Goal: Task Accomplishment & Management: Manage account settings

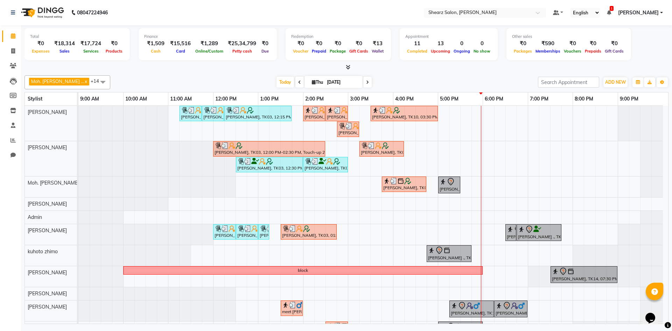
click at [363, 81] on span at bounding box center [367, 82] width 8 height 11
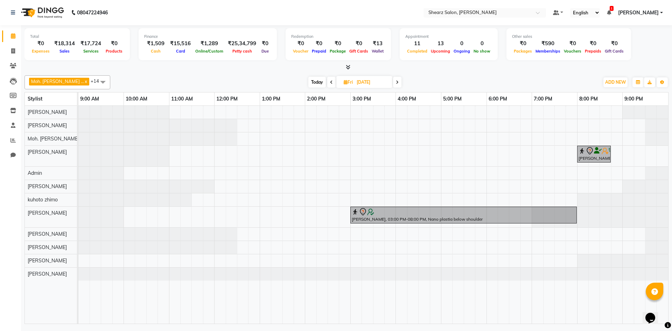
click at [327, 79] on span at bounding box center [331, 82] width 8 height 11
type input "[DATE]"
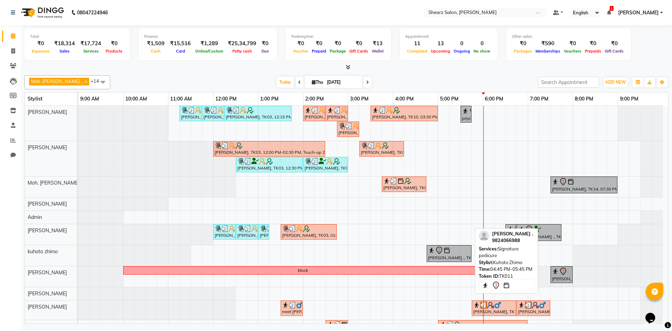
click at [461, 254] on div "[PERSON_NAME] ., TK11, 04:45 PM-05:45 PM, Signature pedicure" at bounding box center [448, 253] width 43 height 15
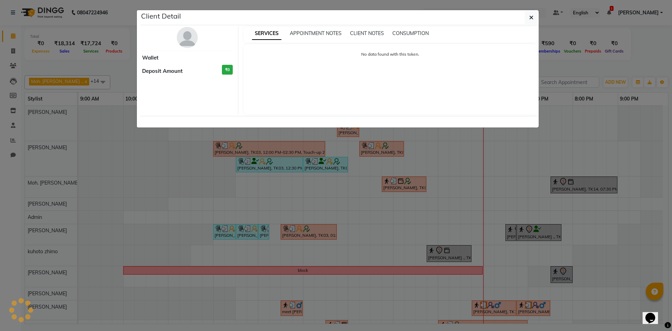
select select "7"
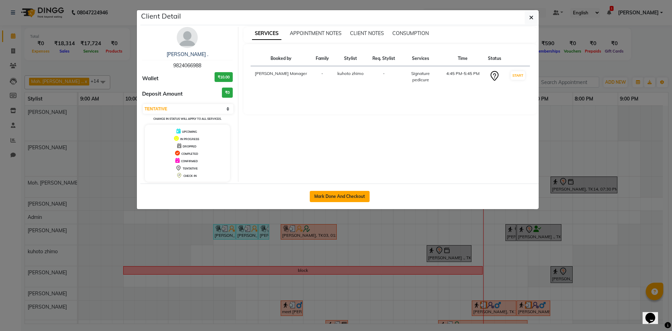
click at [353, 198] on button "Mark Done And Checkout" at bounding box center [340, 196] width 60 height 11
select select "8159"
select select "service"
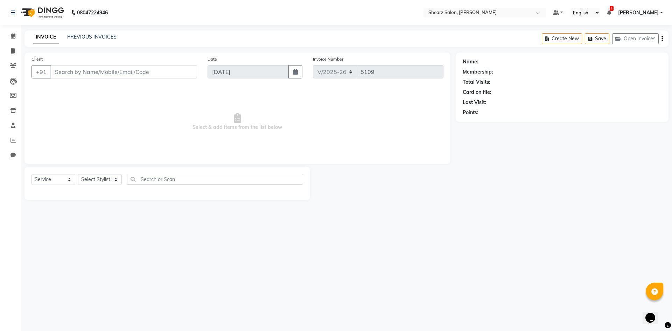
select select "3"
type input "9824066988"
select select "77326"
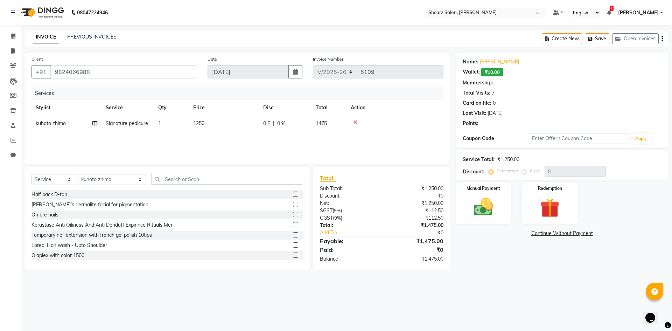
select select "1: Object"
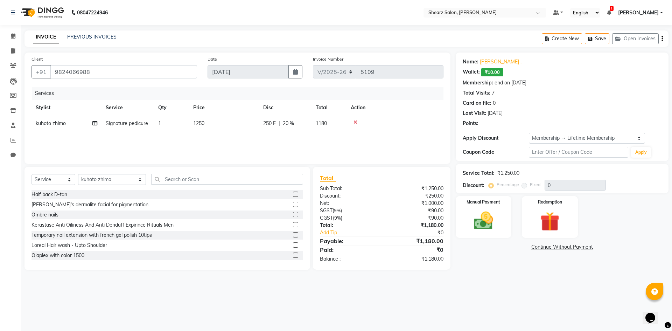
type input "20"
click at [7, 36] on link "Calendar" at bounding box center [10, 36] width 17 height 12
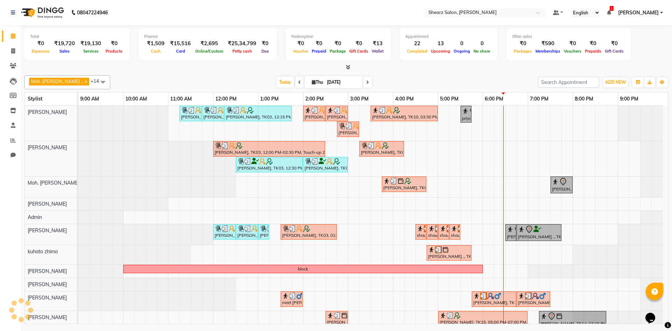
click at [572, 160] on div "[PERSON_NAME], TK03, 11:15 AM-11:45 AM, [PERSON_NAME] Quenching Mask [PERSON_NA…" at bounding box center [372, 236] width 589 height 260
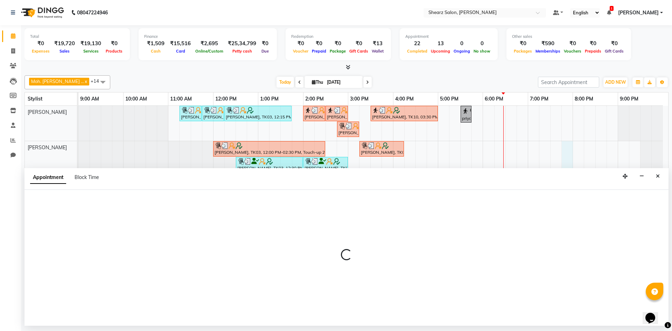
select select "77291"
select select "1185"
select select "tentative"
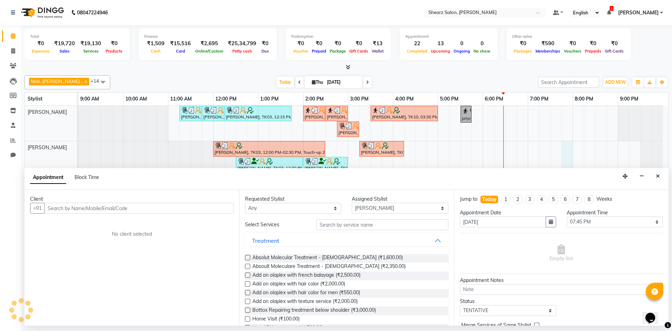
click at [137, 207] on input "text" at bounding box center [138, 208] width 189 height 11
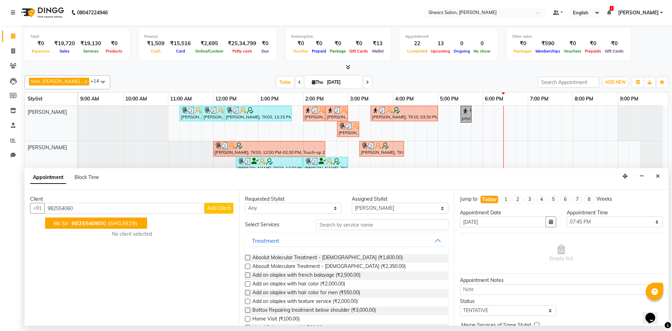
click at [72, 224] on span "982554060" at bounding box center [86, 222] width 31 height 7
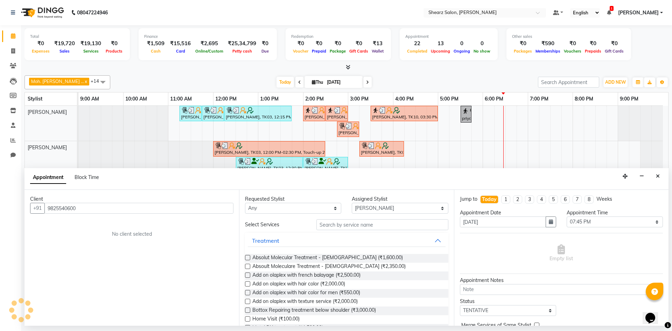
type input "9825540600"
click at [389, 224] on input "text" at bounding box center [382, 224] width 132 height 11
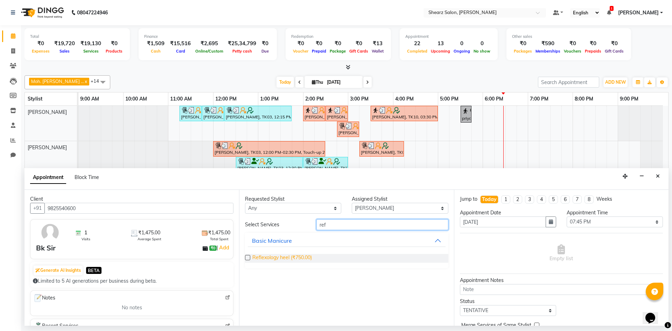
type input "ref"
click at [280, 260] on span "Reflexology heel (₹750.00)" at bounding box center [281, 258] width 59 height 9
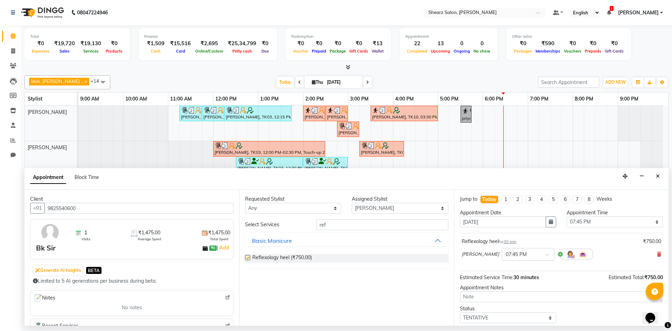
checkbox input "false"
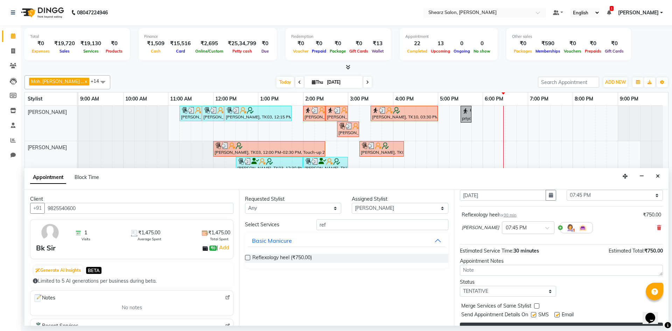
scroll to position [42, 0]
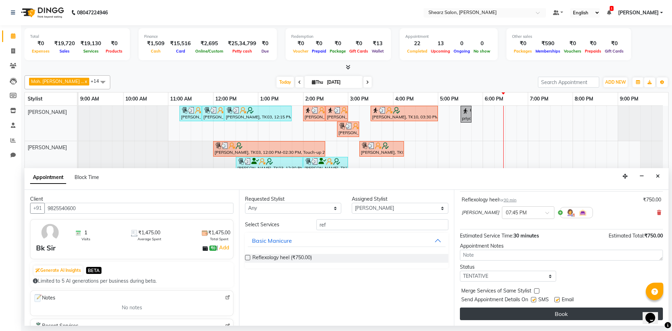
click at [602, 313] on button "Book" at bounding box center [561, 313] width 203 height 13
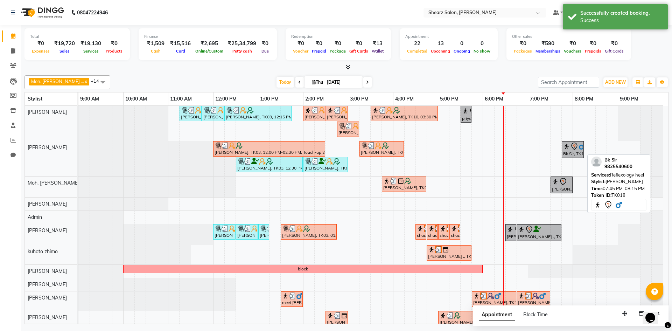
click at [576, 150] on div "Bk Sir, TK18, 07:45 PM-08:15 PM, Reflexology heel" at bounding box center [572, 149] width 21 height 15
select select "7"
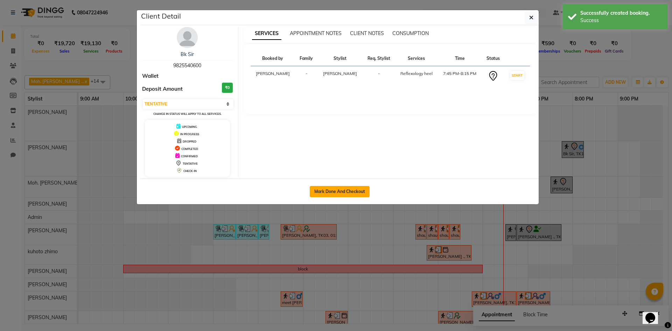
click at [354, 195] on button "Mark Done And Checkout" at bounding box center [340, 191] width 60 height 11
select select "service"
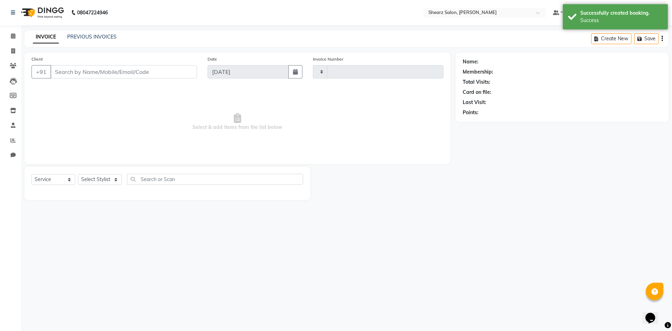
type input "5109"
select select "3"
select select "8159"
type input "9825540600"
select select "77291"
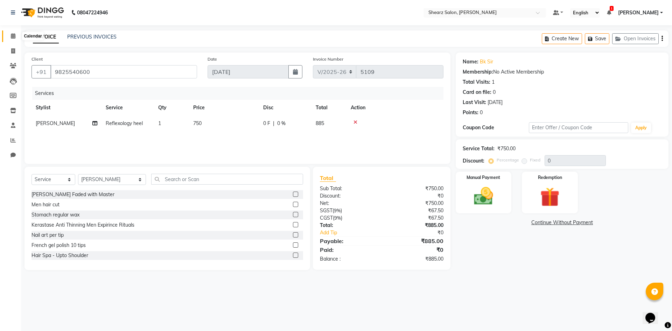
click at [13, 37] on icon at bounding box center [13, 35] width 5 height 5
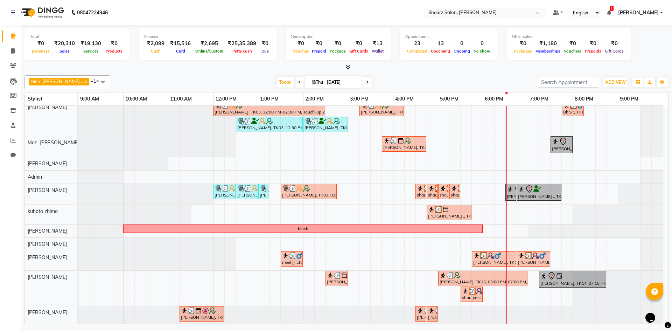
scroll to position [42, 0]
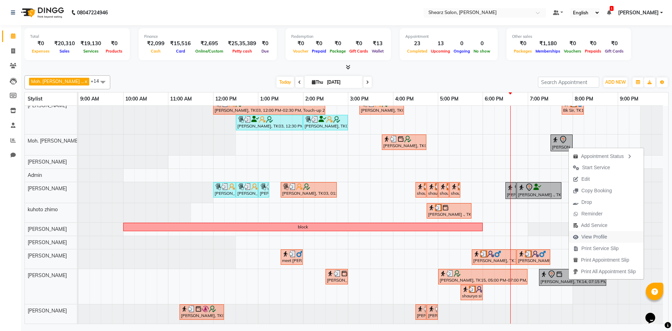
click at [601, 235] on span "View Profile" at bounding box center [594, 236] width 26 height 7
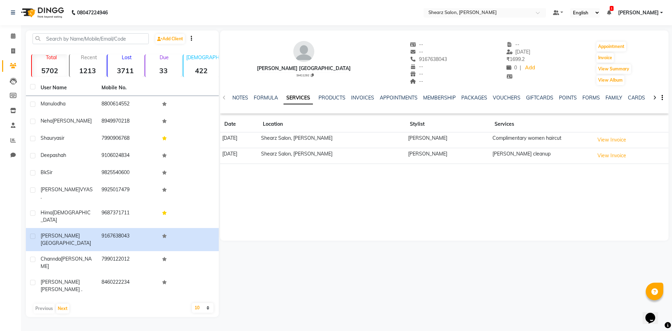
click at [326, 93] on div "NOTES FORMULA SERVICES PRODUCTS INVOICES APPOINTMENTS MEMBERSHIP PACKAGES VOUCH…" at bounding box center [444, 98] width 448 height 24
click at [327, 97] on link "PRODUCTS" at bounding box center [331, 97] width 27 height 6
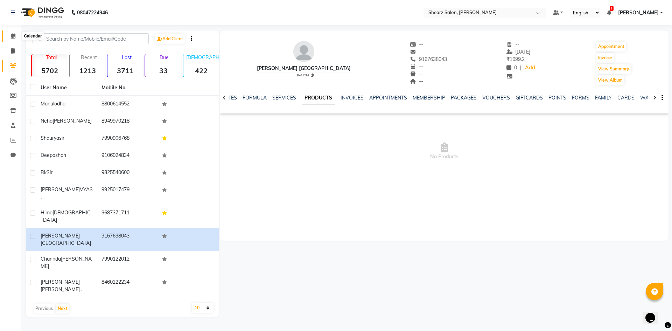
click at [14, 39] on span at bounding box center [13, 36] width 12 height 8
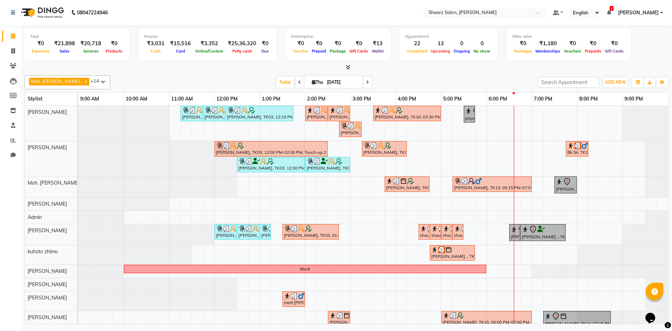
click at [363, 86] on span at bounding box center [367, 82] width 8 height 11
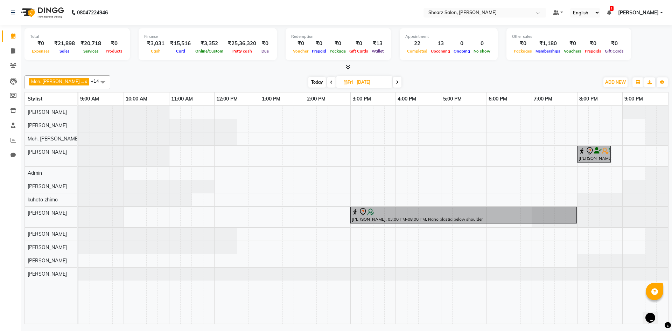
click at [396, 82] on icon at bounding box center [397, 82] width 3 height 4
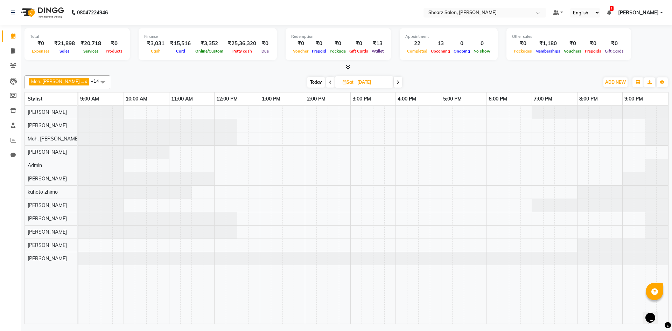
click at [394, 82] on span at bounding box center [398, 82] width 8 height 11
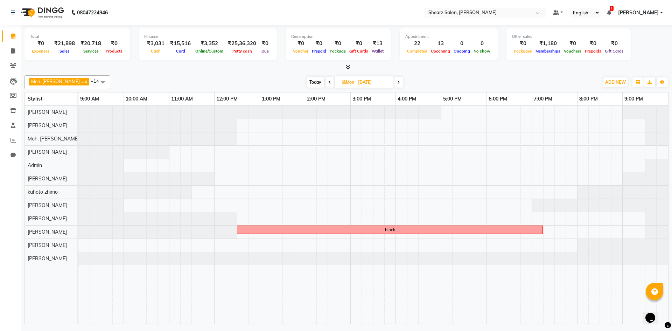
click at [394, 82] on span at bounding box center [398, 82] width 8 height 11
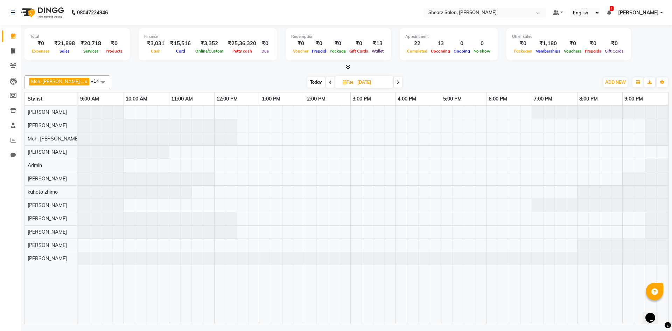
click at [394, 82] on span at bounding box center [398, 82] width 8 height 11
type input "[DATE]"
click at [356, 86] on input "[DATE]" at bounding box center [373, 82] width 35 height 10
select select "9"
select select "2025"
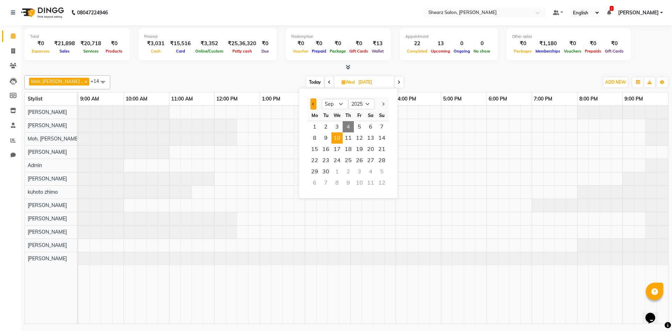
click at [316, 100] on button "Previous month" at bounding box center [313, 103] width 6 height 11
select select "8"
click at [358, 125] on span "1" at bounding box center [359, 126] width 11 height 11
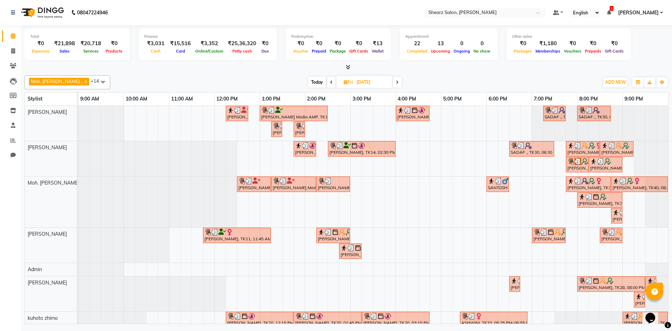
click at [396, 81] on icon at bounding box center [397, 82] width 3 height 4
type input "[DATE]"
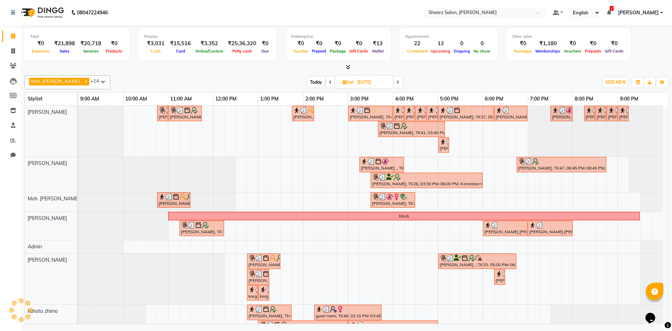
click at [357, 83] on input "[DATE]" at bounding box center [372, 82] width 35 height 10
select select "8"
select select "2025"
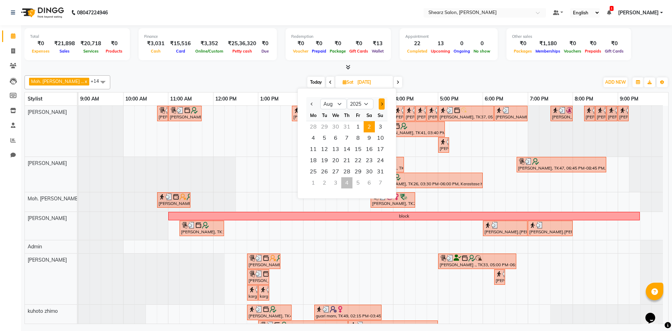
click at [381, 104] on span "Next month" at bounding box center [381, 103] width 3 height 3
select select "9"
click at [313, 130] on span "1" at bounding box center [312, 126] width 11 height 11
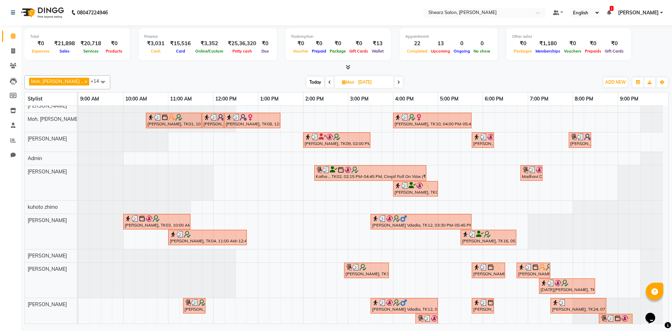
scroll to position [55, 0]
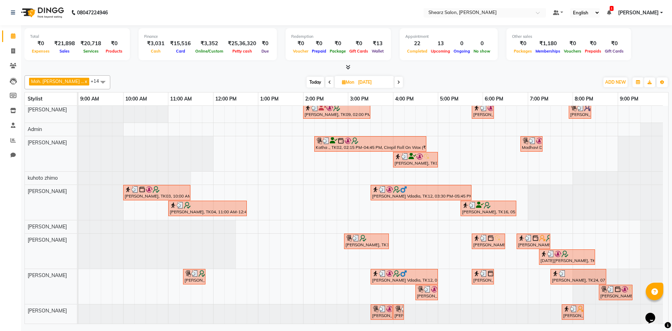
click at [397, 84] on icon at bounding box center [398, 82] width 3 height 4
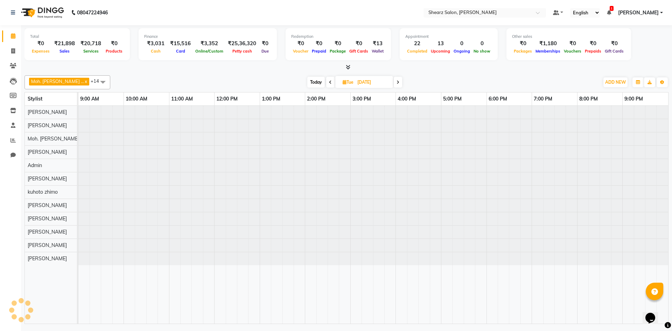
scroll to position [0, 0]
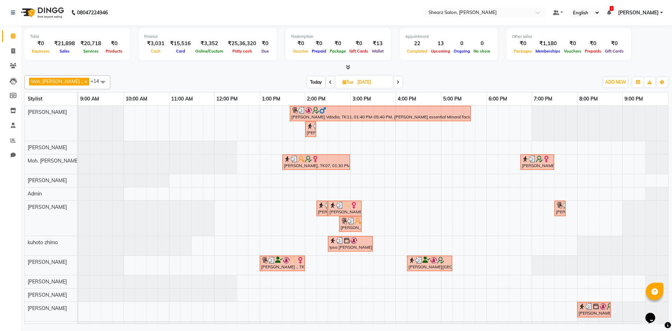
click at [329, 83] on icon at bounding box center [330, 82] width 3 height 4
type input "[DATE]"
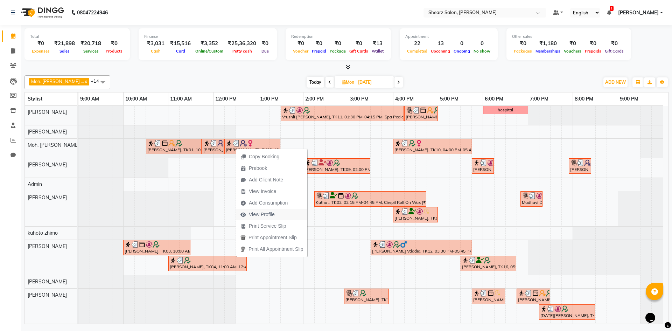
click at [268, 212] on span "View Profile" at bounding box center [262, 214] width 26 height 7
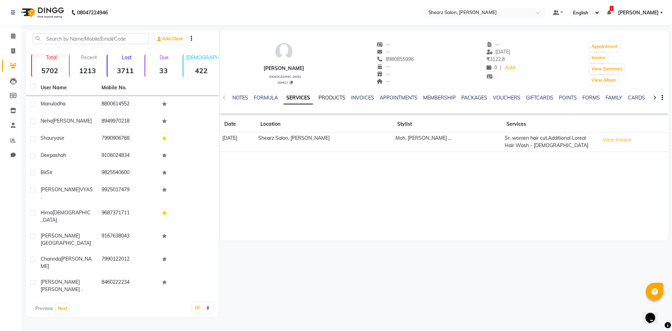
click at [329, 100] on link "PRODUCTS" at bounding box center [331, 97] width 27 height 6
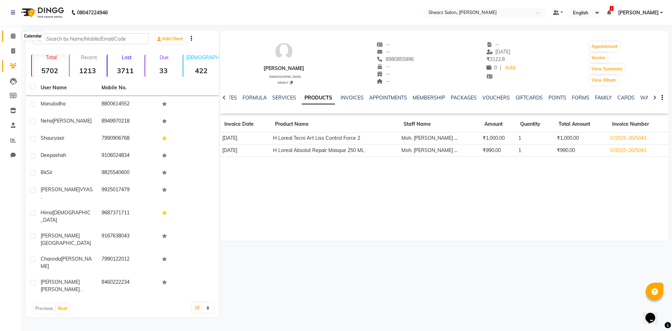
click at [14, 34] on icon at bounding box center [13, 35] width 5 height 5
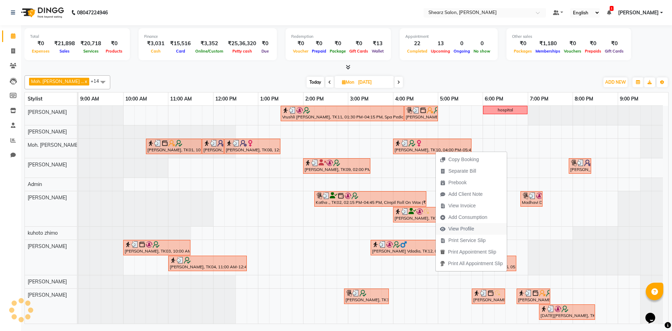
click at [455, 227] on span "View Profile" at bounding box center [461, 228] width 26 height 7
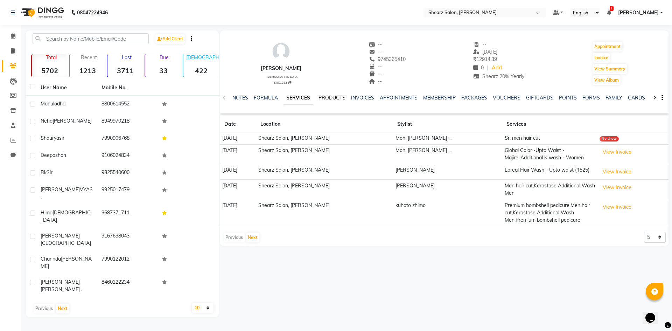
click at [324, 97] on link "PRODUCTS" at bounding box center [331, 97] width 27 height 6
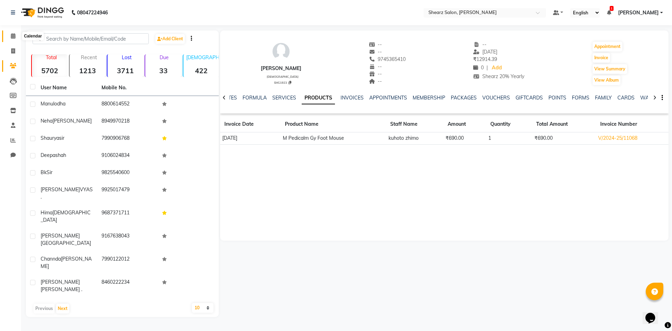
click at [15, 38] on icon at bounding box center [13, 35] width 5 height 5
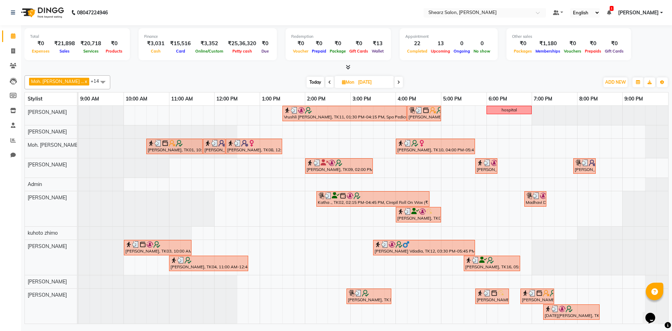
click at [394, 84] on span at bounding box center [398, 82] width 8 height 11
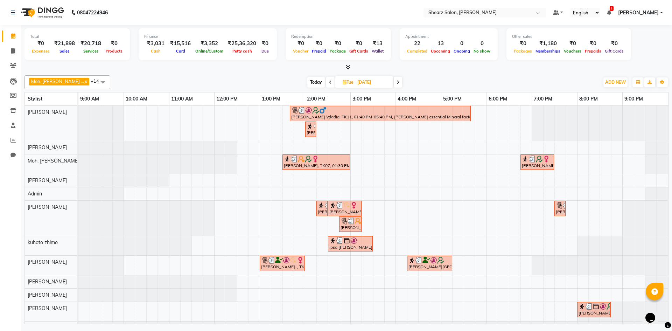
click at [396, 82] on icon at bounding box center [397, 82] width 3 height 4
type input "[DATE]"
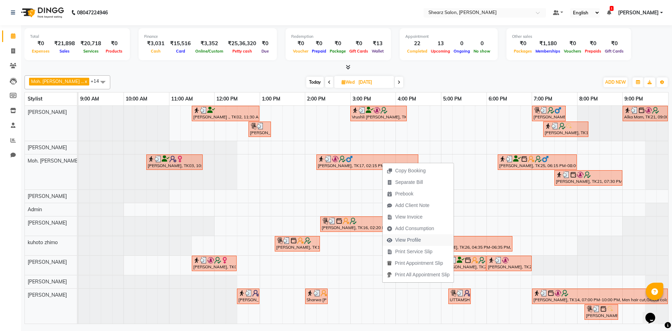
click at [413, 238] on span "View Profile" at bounding box center [408, 239] width 26 height 7
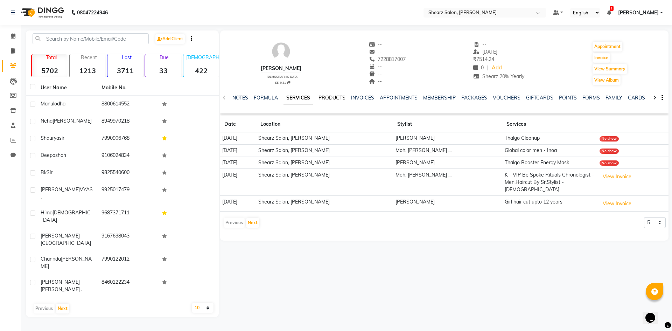
click at [323, 97] on link "PRODUCTS" at bounding box center [331, 97] width 27 height 6
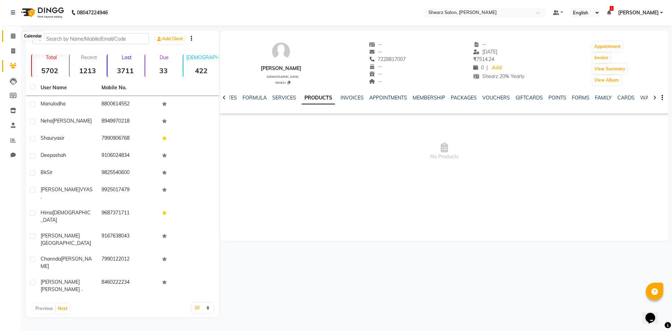
click at [15, 35] on icon at bounding box center [13, 35] width 5 height 5
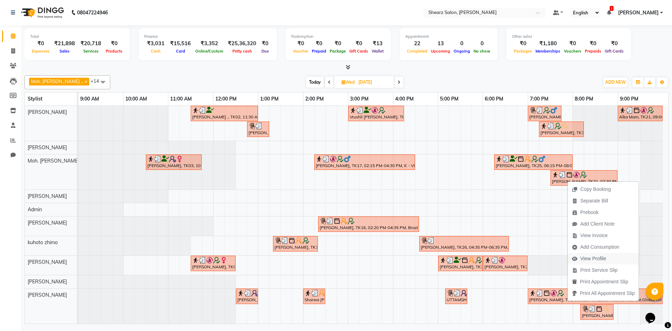
click at [591, 258] on span "View Profile" at bounding box center [593, 258] width 26 height 7
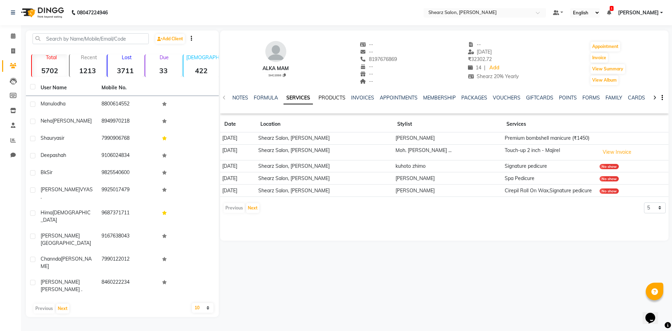
click at [326, 96] on link "PRODUCTS" at bounding box center [331, 97] width 27 height 6
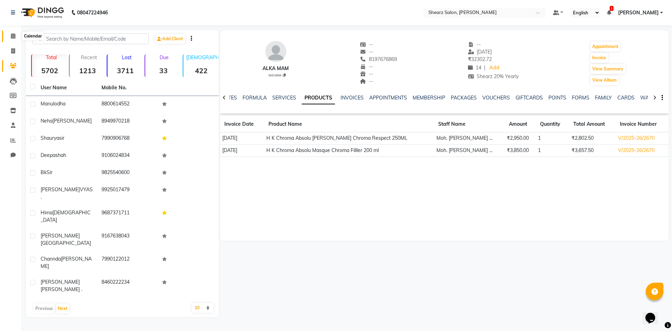
click at [10, 36] on span at bounding box center [13, 36] width 12 height 8
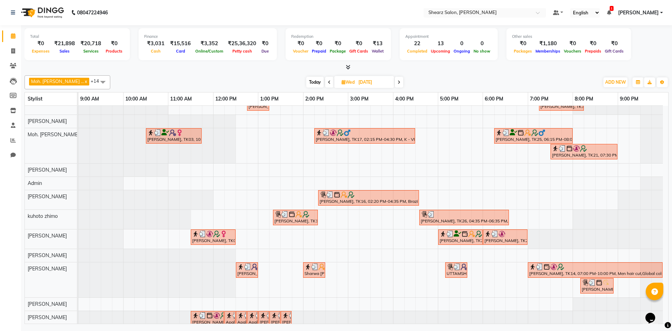
scroll to position [33, 0]
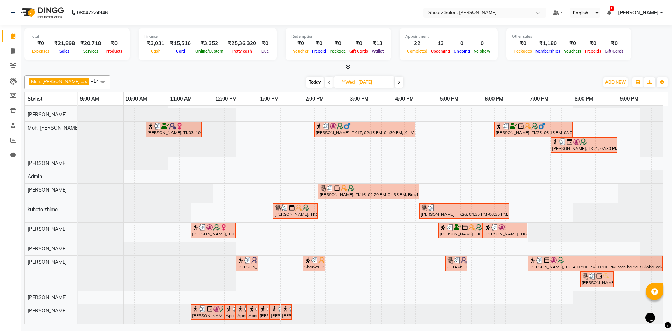
click at [395, 85] on span at bounding box center [399, 82] width 8 height 11
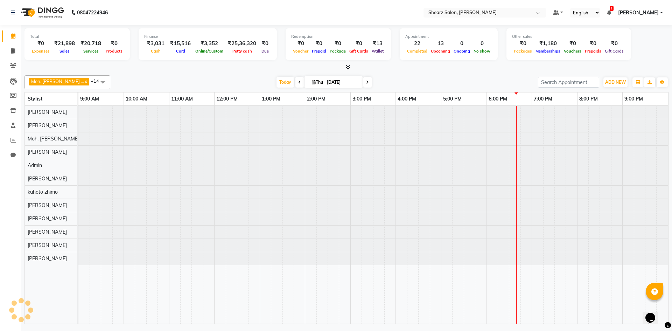
scroll to position [0, 0]
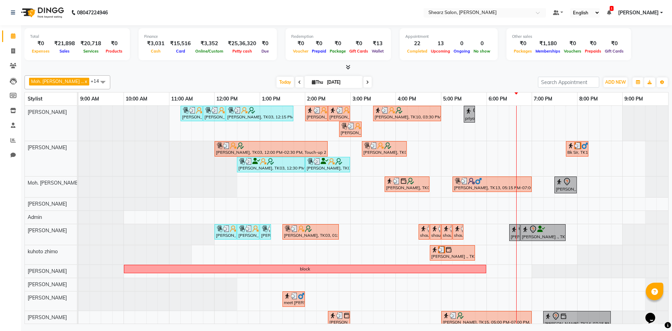
click at [295, 84] on span at bounding box center [299, 82] width 8 height 11
type input "[DATE]"
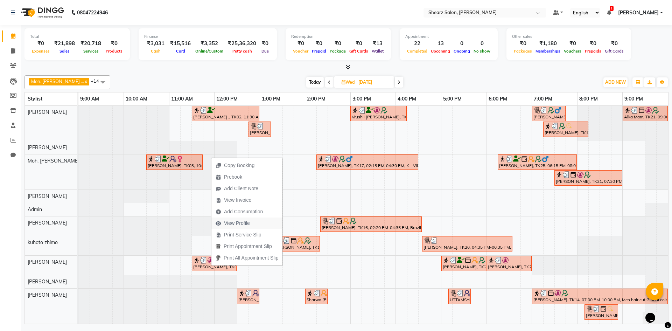
click at [240, 221] on span "View Profile" at bounding box center [237, 222] width 26 height 7
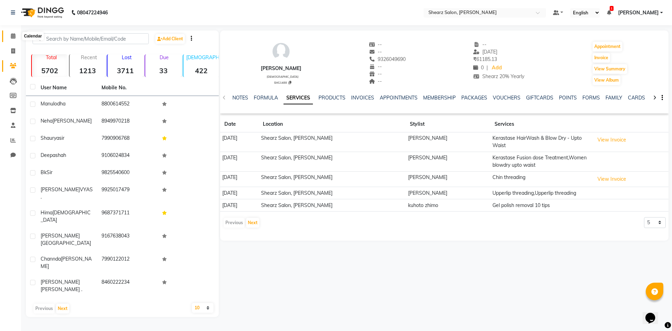
click at [12, 37] on icon at bounding box center [13, 35] width 5 height 5
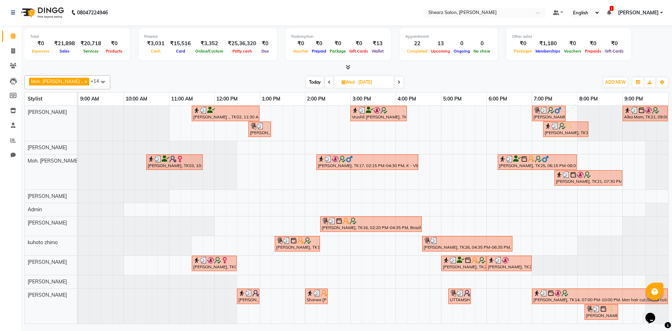
click at [397, 83] on icon at bounding box center [398, 82] width 3 height 4
type input "[DATE]"
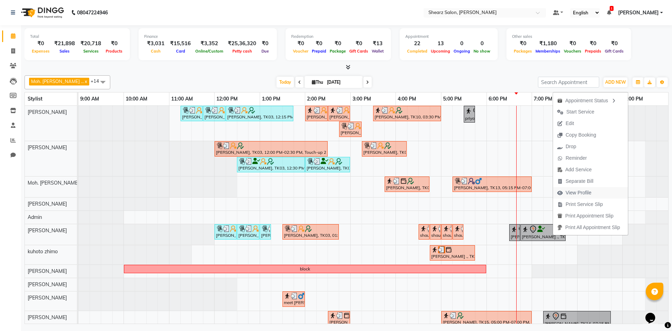
click at [577, 192] on span "View Profile" at bounding box center [578, 192] width 26 height 7
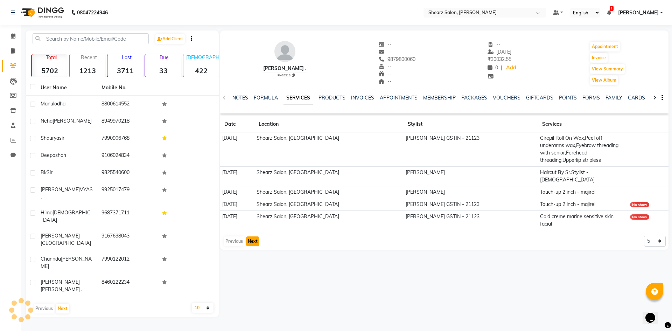
click at [252, 236] on button "Next" at bounding box center [252, 241] width 13 height 10
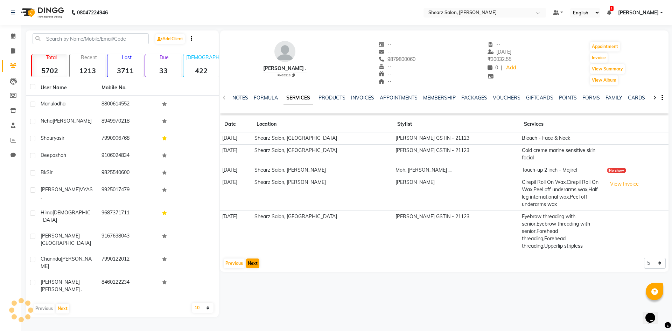
click at [252, 225] on td "[DATE]" at bounding box center [236, 231] width 32 height 42
click at [11, 35] on icon at bounding box center [13, 35] width 5 height 5
